Goal: Task Accomplishment & Management: Complete application form

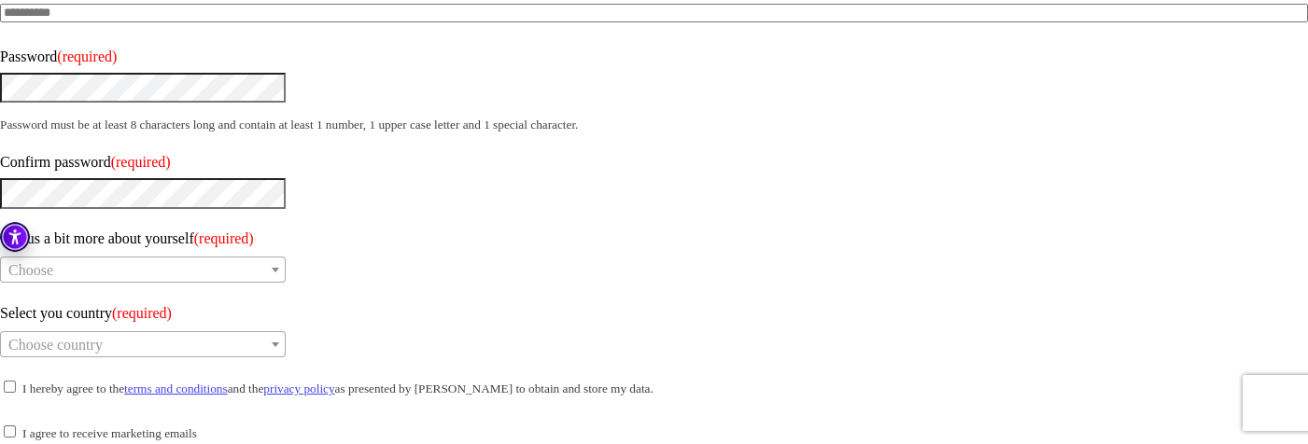
scroll to position [292, 0]
click at [22, 382] on span at bounding box center [22, 390] width 0 height 16
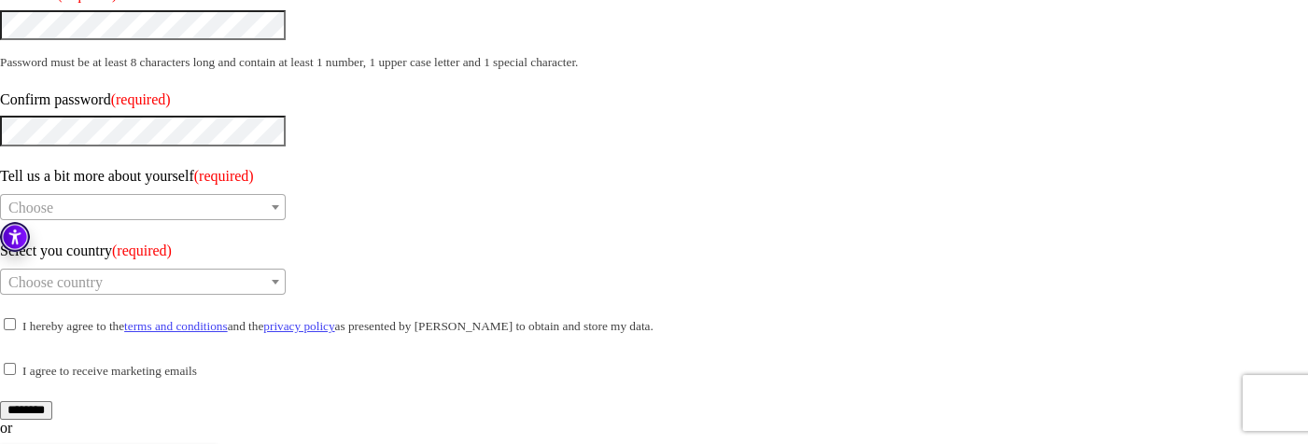
scroll to position [357, 0]
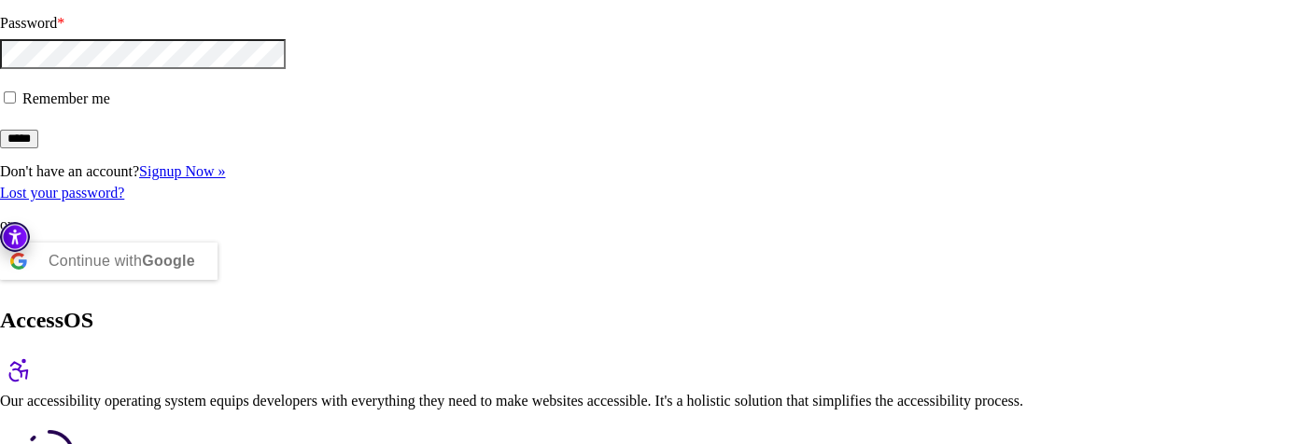
scroll to position [181, 0]
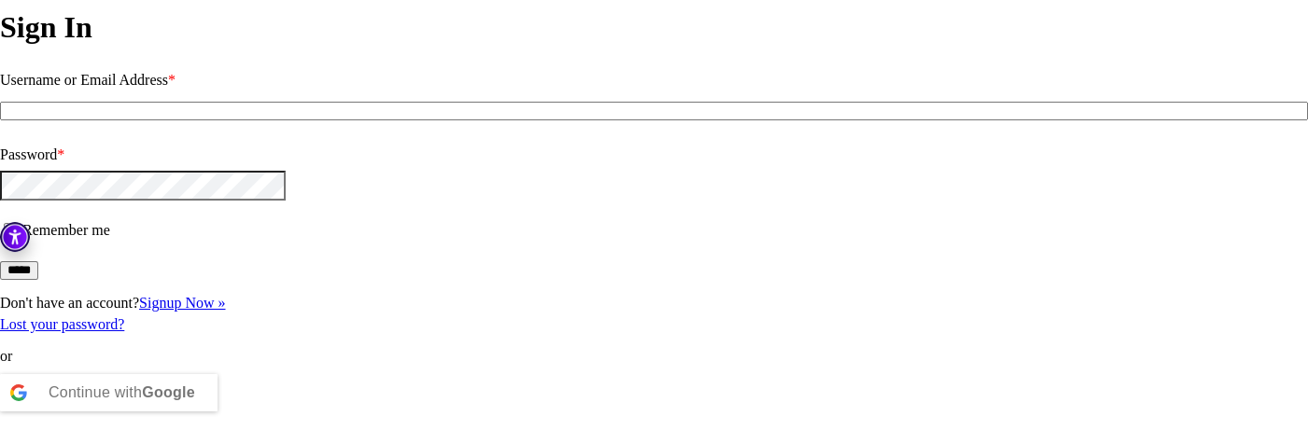
scroll to position [0, 0]
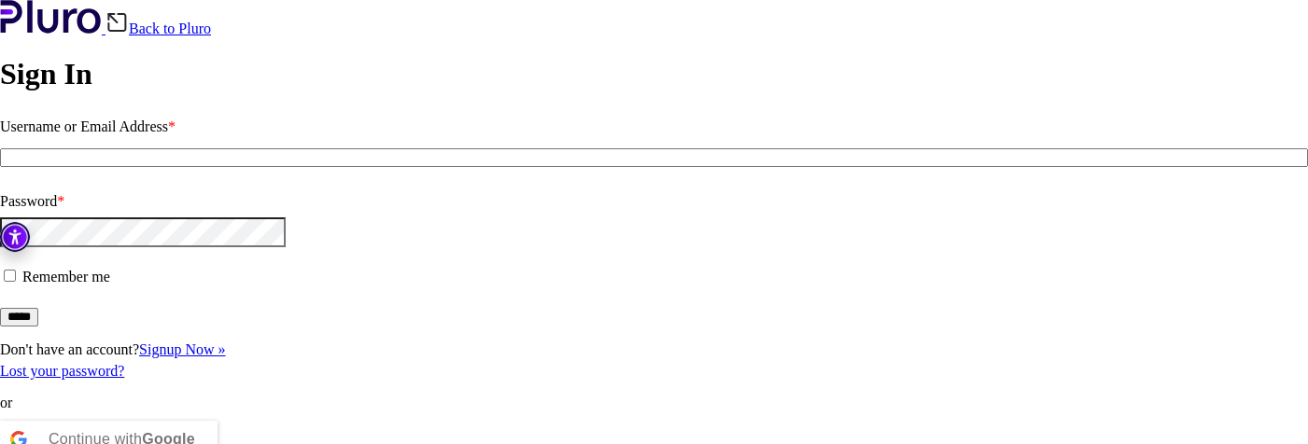
click at [211, 21] on link "Back to Pluro" at bounding box center [157, 29] width 105 height 16
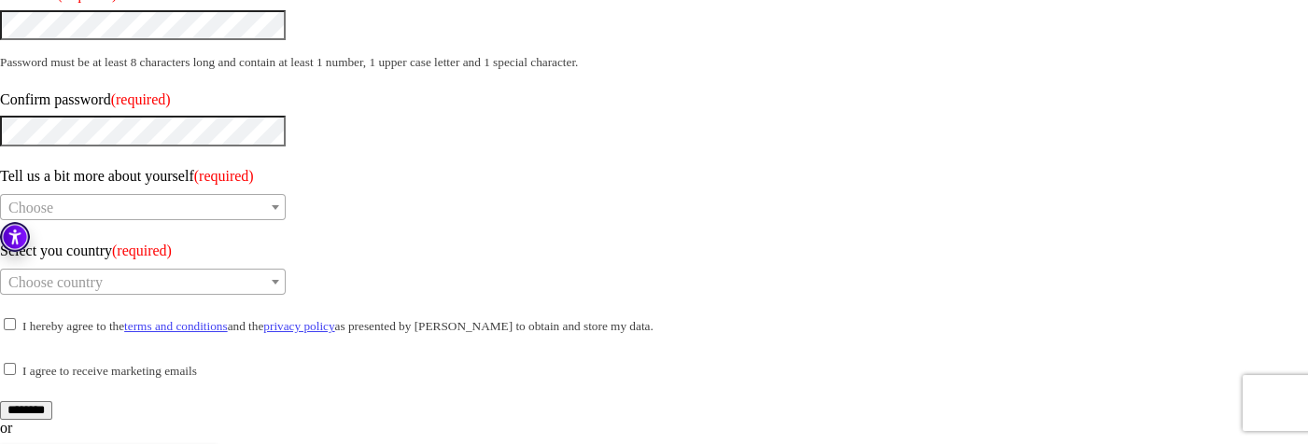
scroll to position [357, 0]
click at [22, 317] on span at bounding box center [22, 325] width 0 height 16
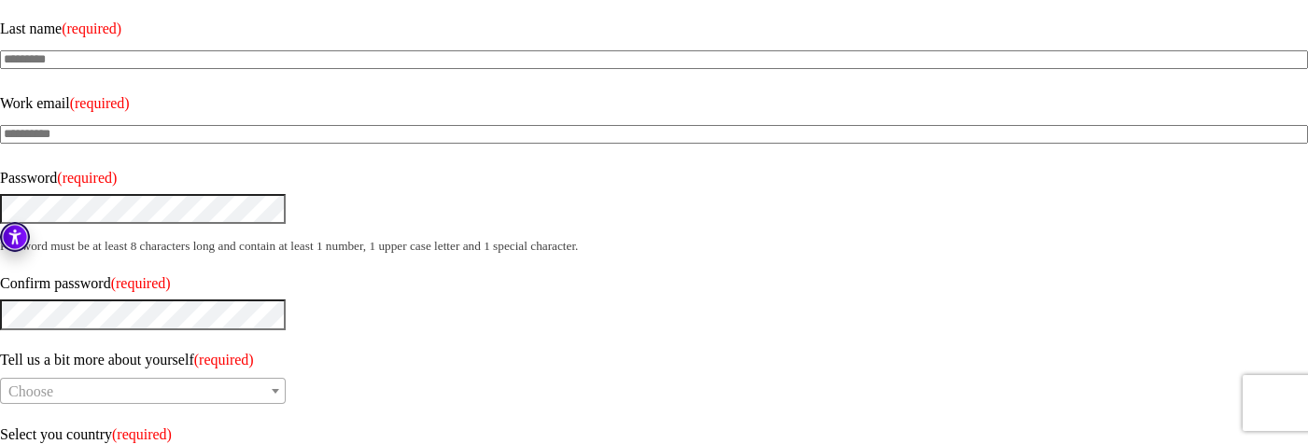
scroll to position [169, 0]
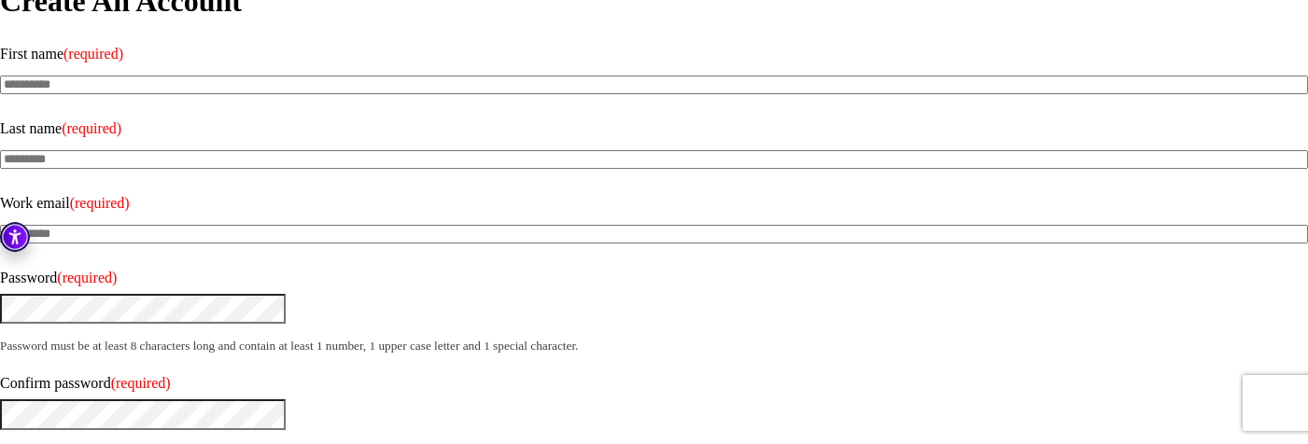
scroll to position [0, 0]
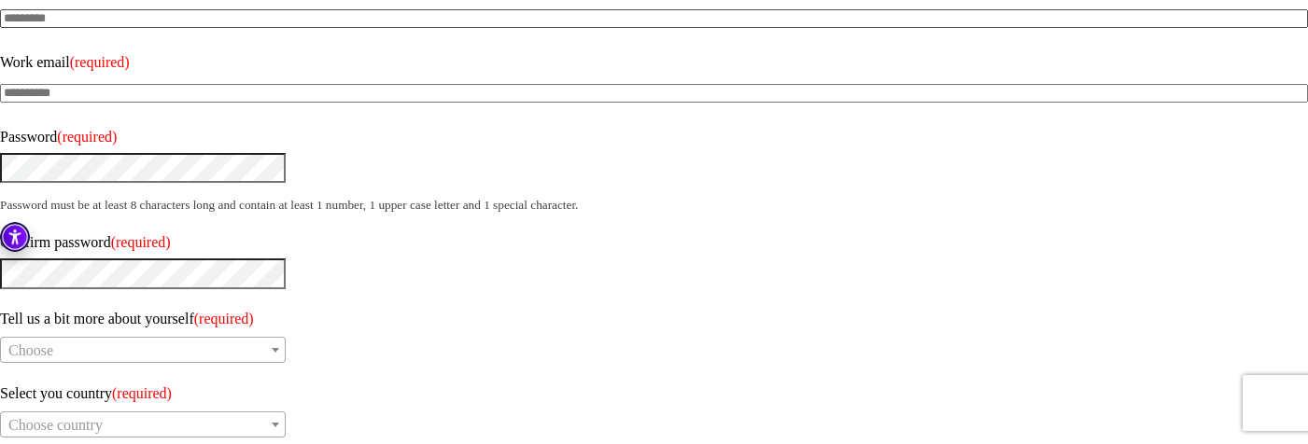
scroll to position [357, 0]
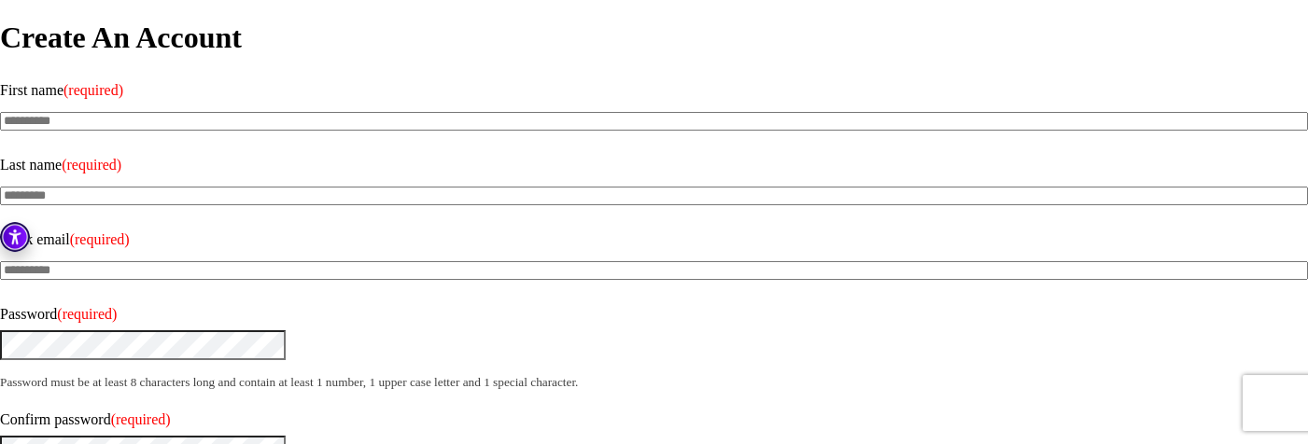
scroll to position [0, 0]
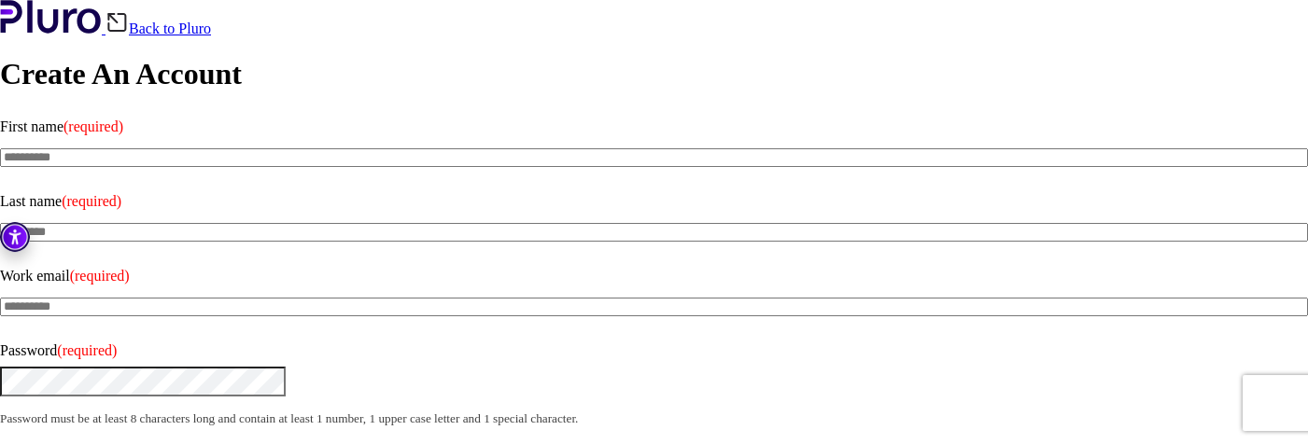
click at [211, 26] on link "Back to Pluro" at bounding box center [157, 29] width 105 height 16
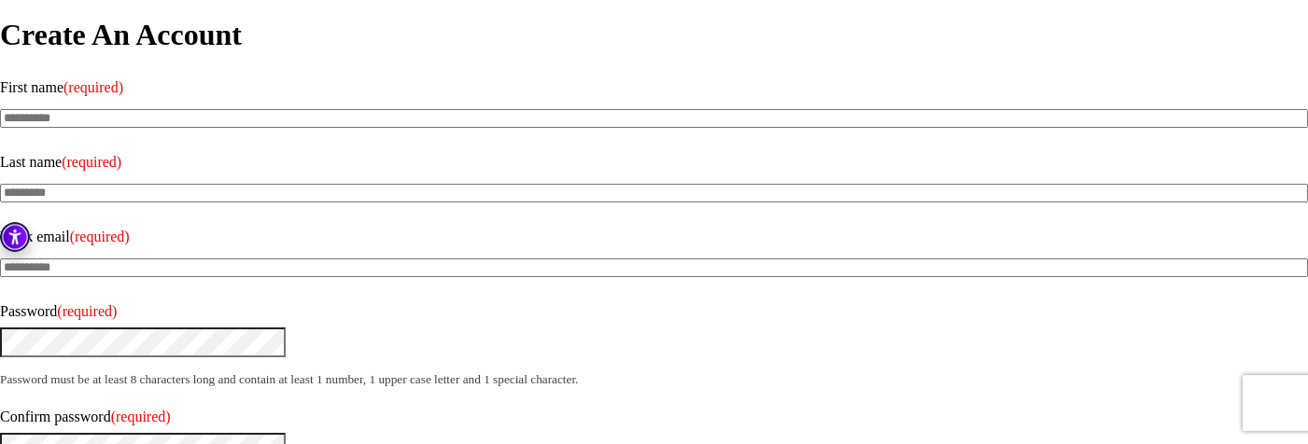
scroll to position [50, 0]
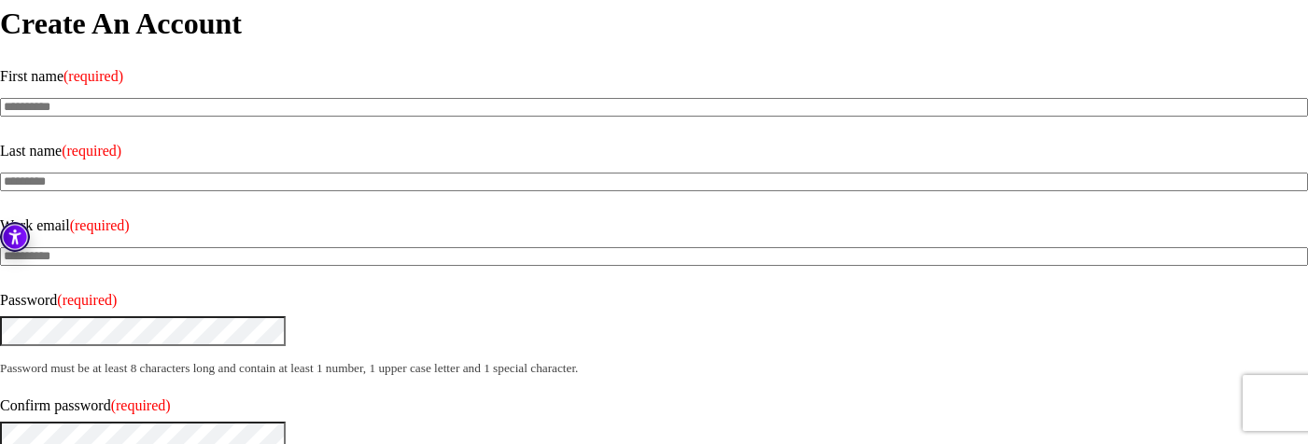
click at [188, 103] on input "First name (required)" at bounding box center [654, 107] width 1308 height 19
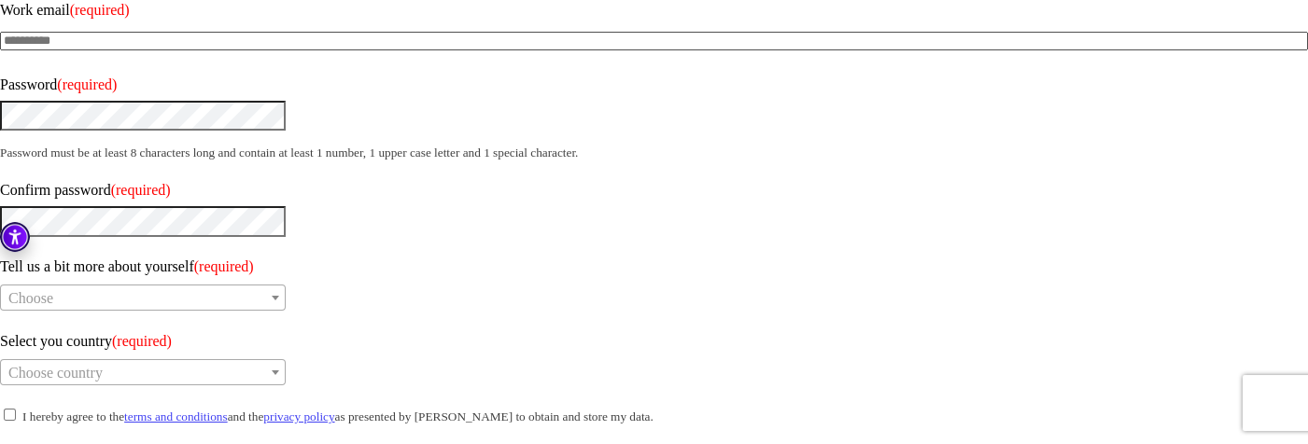
scroll to position [445, 0]
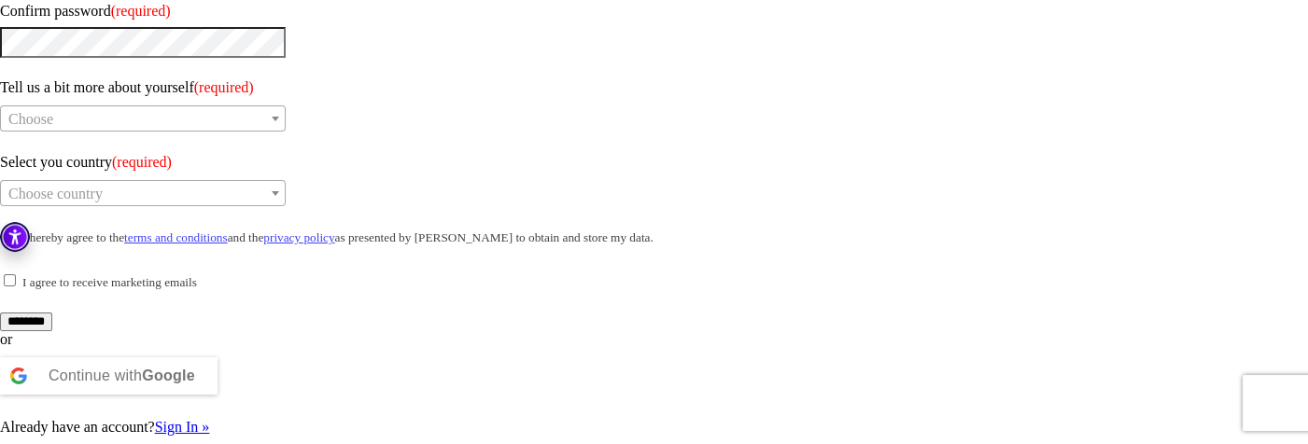
click at [218, 358] on div "Continue with Google" at bounding box center [109, 376] width 218 height 37
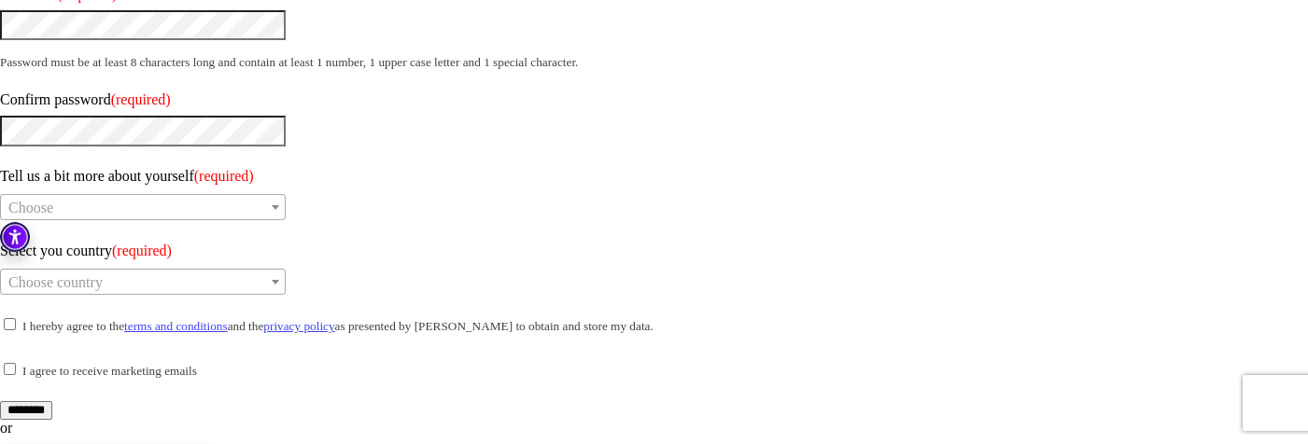
scroll to position [357, 0]
click at [22, 317] on span at bounding box center [22, 325] width 0 height 16
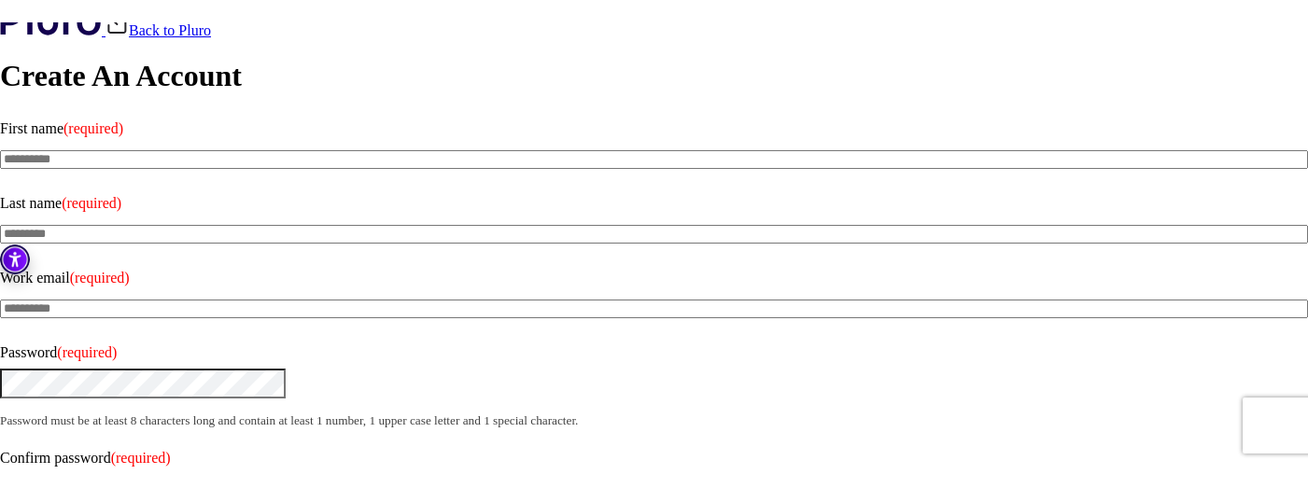
scroll to position [19, 0]
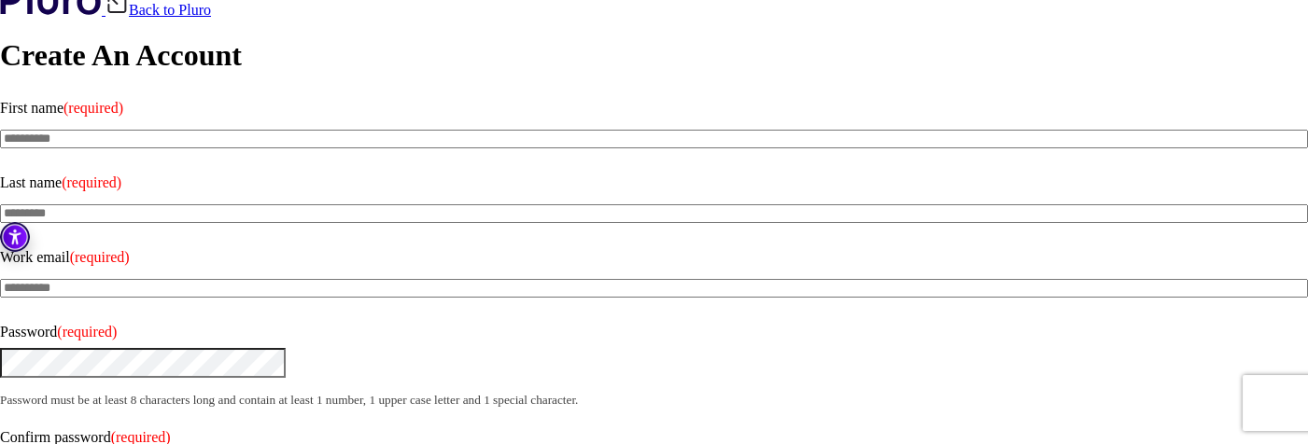
click at [231, 133] on input "First name (required)" at bounding box center [654, 139] width 1308 height 19
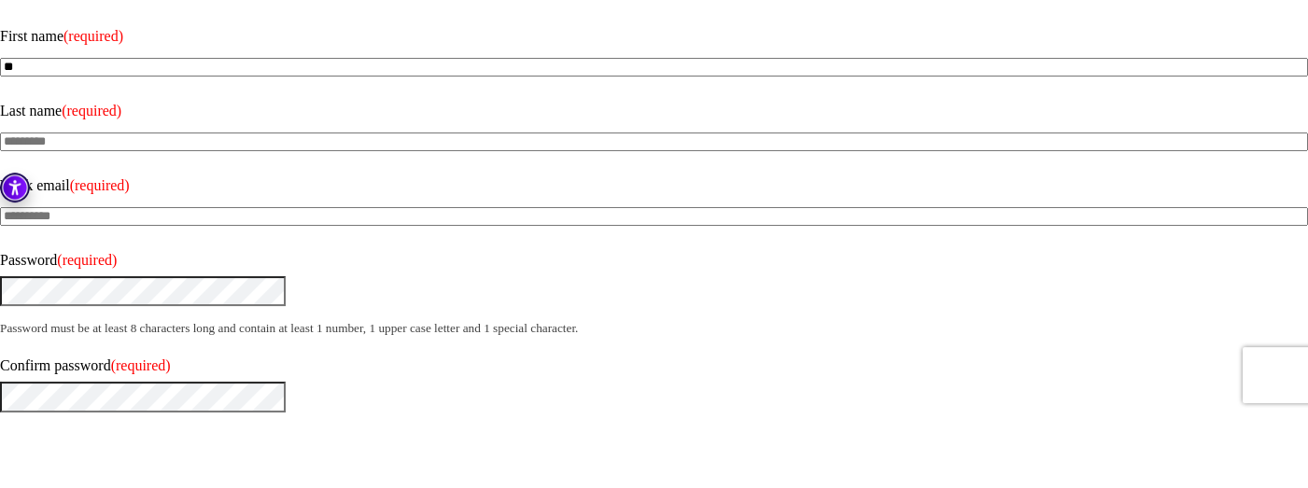
type input "***"
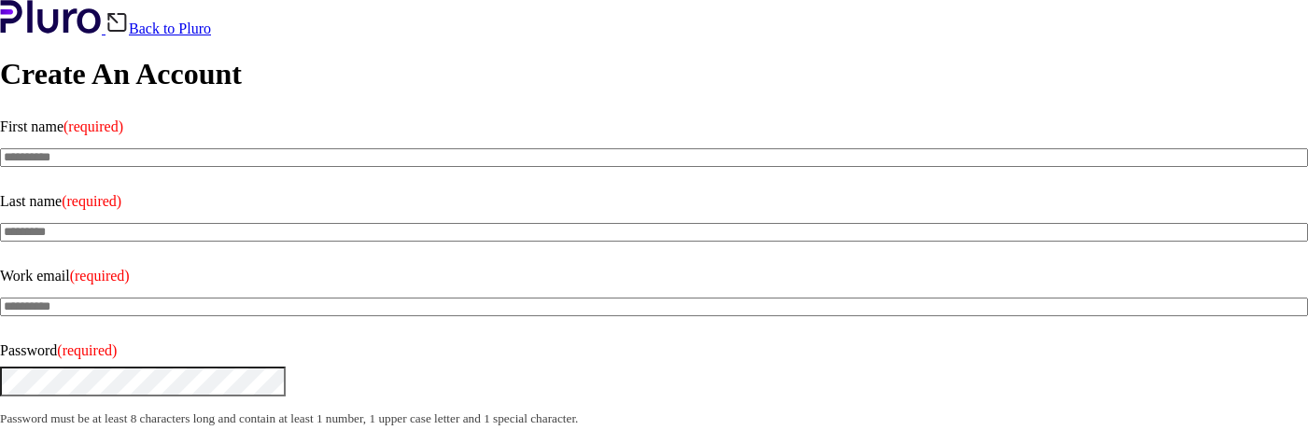
scroll to position [357, 0]
